Goal: Check status: Check status

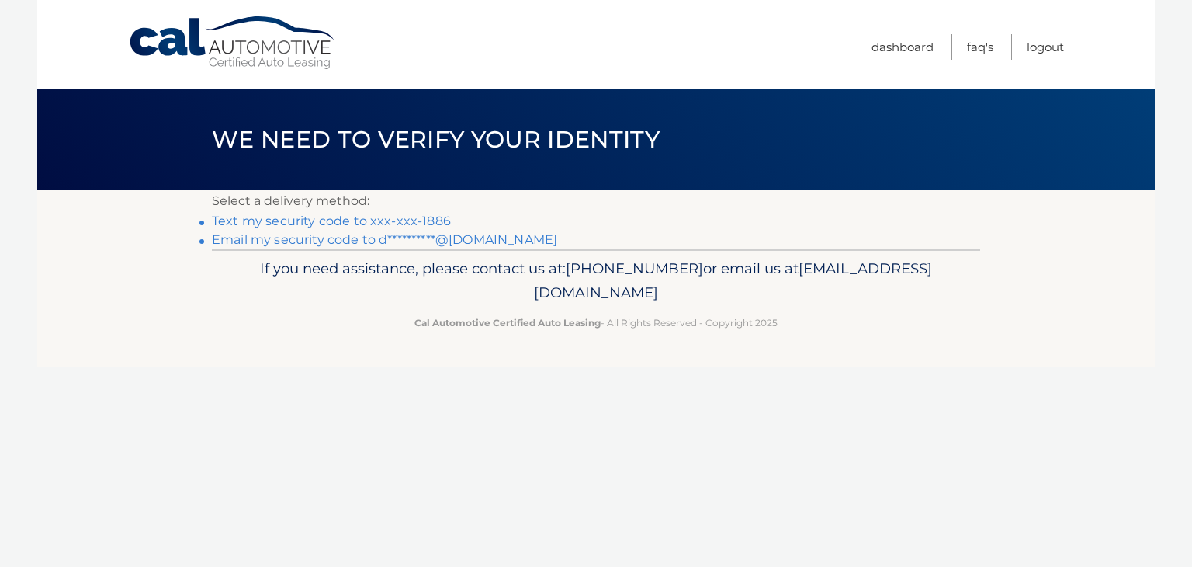
click at [441, 217] on link "Text my security code to xxx-xxx-1886" at bounding box center [331, 220] width 239 height 15
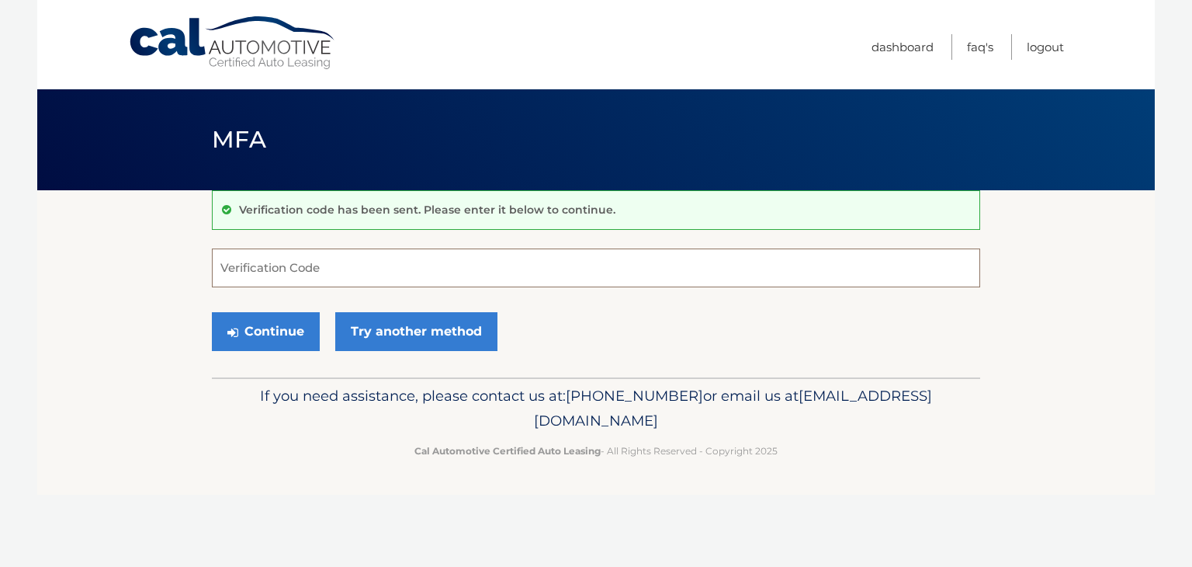
click at [543, 276] on input "Verification Code" at bounding box center [596, 267] width 768 height 39
type input "469931"
click at [212, 312] on button "Continue" at bounding box center [266, 331] width 108 height 39
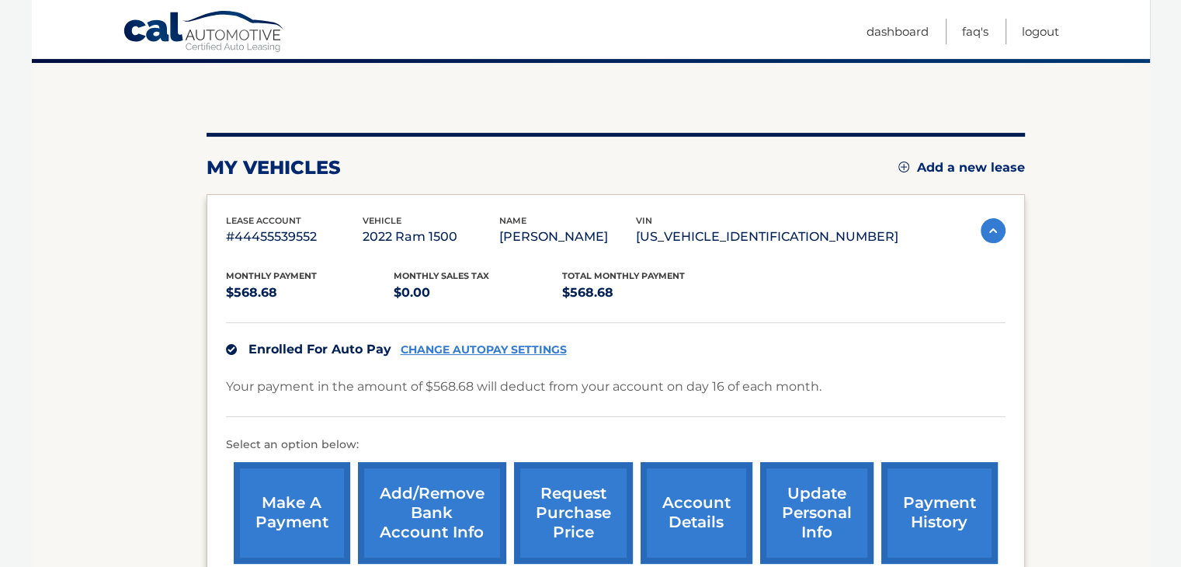
scroll to position [155, 0]
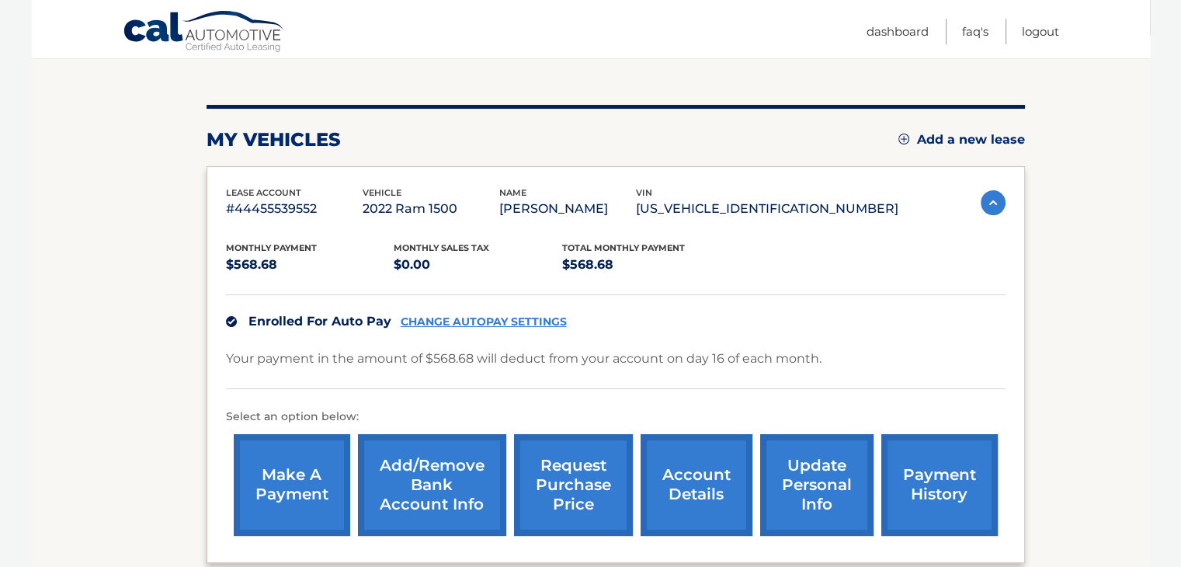
click at [584, 463] on link "request purchase price" at bounding box center [573, 485] width 119 height 102
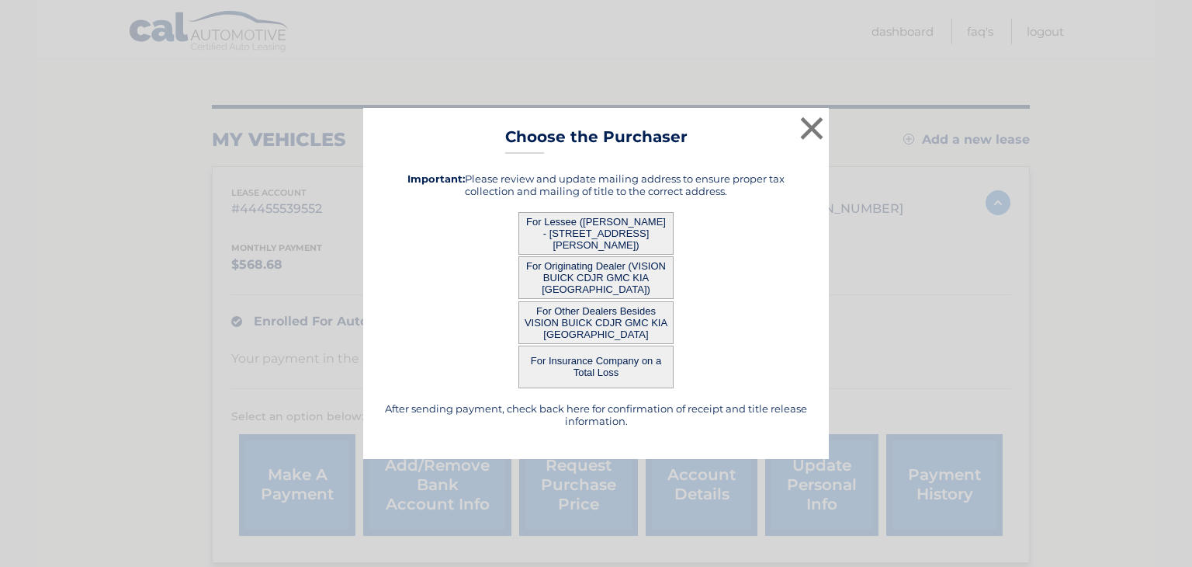
click at [577, 218] on button "For Lessee ([PERSON_NAME] - [STREET_ADDRESS][PERSON_NAME])" at bounding box center [596, 233] width 155 height 43
click at [612, 239] on button "For Lessee ([PERSON_NAME] - [STREET_ADDRESS][PERSON_NAME])" at bounding box center [596, 233] width 155 height 43
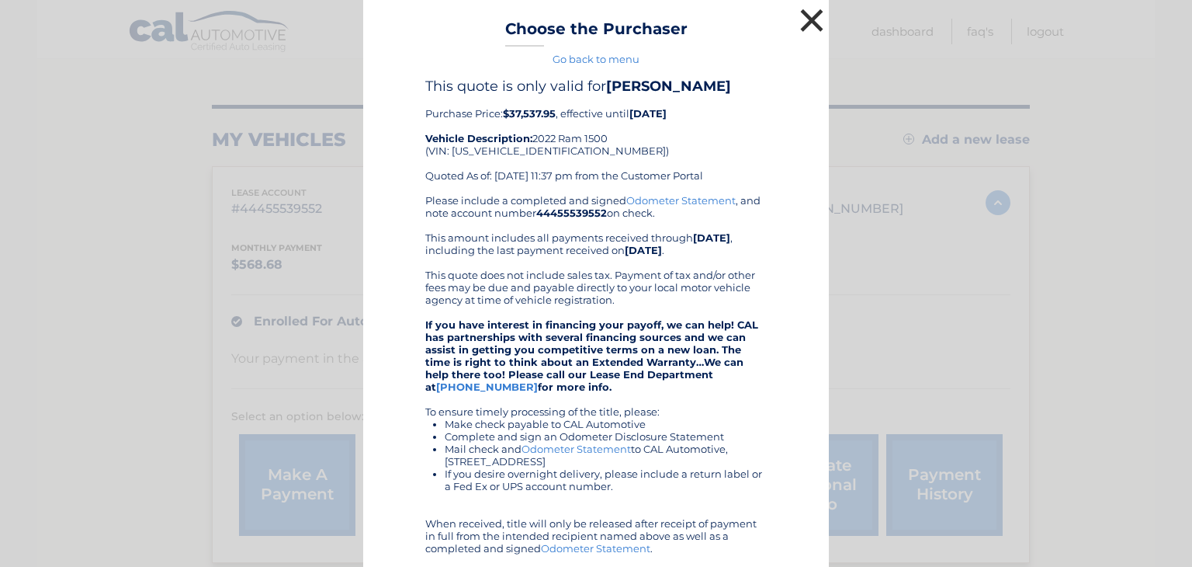
click at [813, 29] on button "×" at bounding box center [811, 20] width 31 height 31
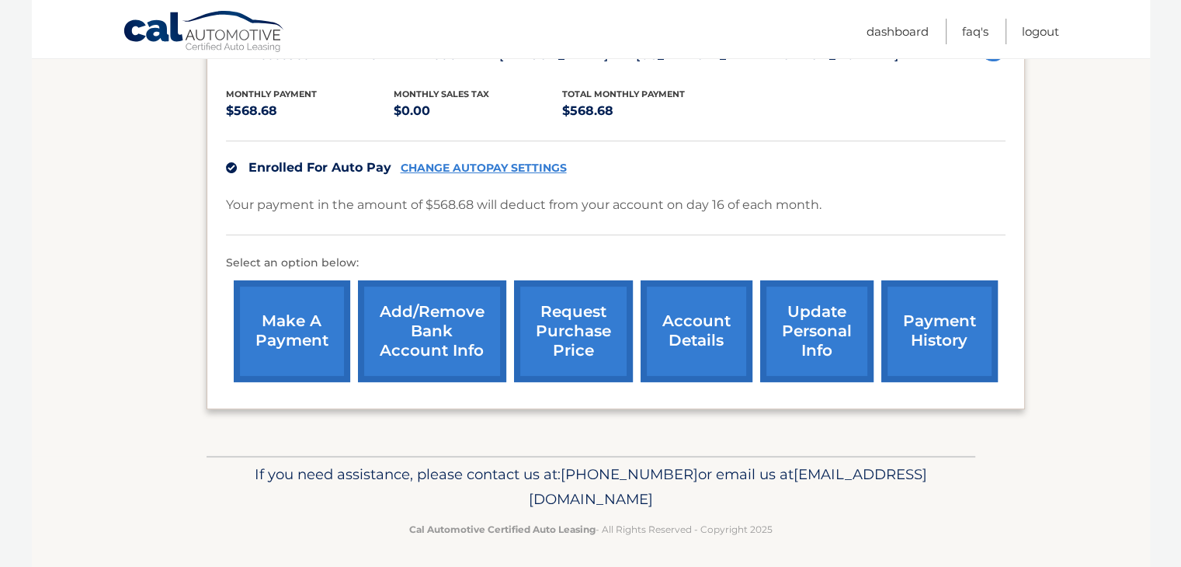
scroll to position [310, 0]
